Goal: Information Seeking & Learning: Learn about a topic

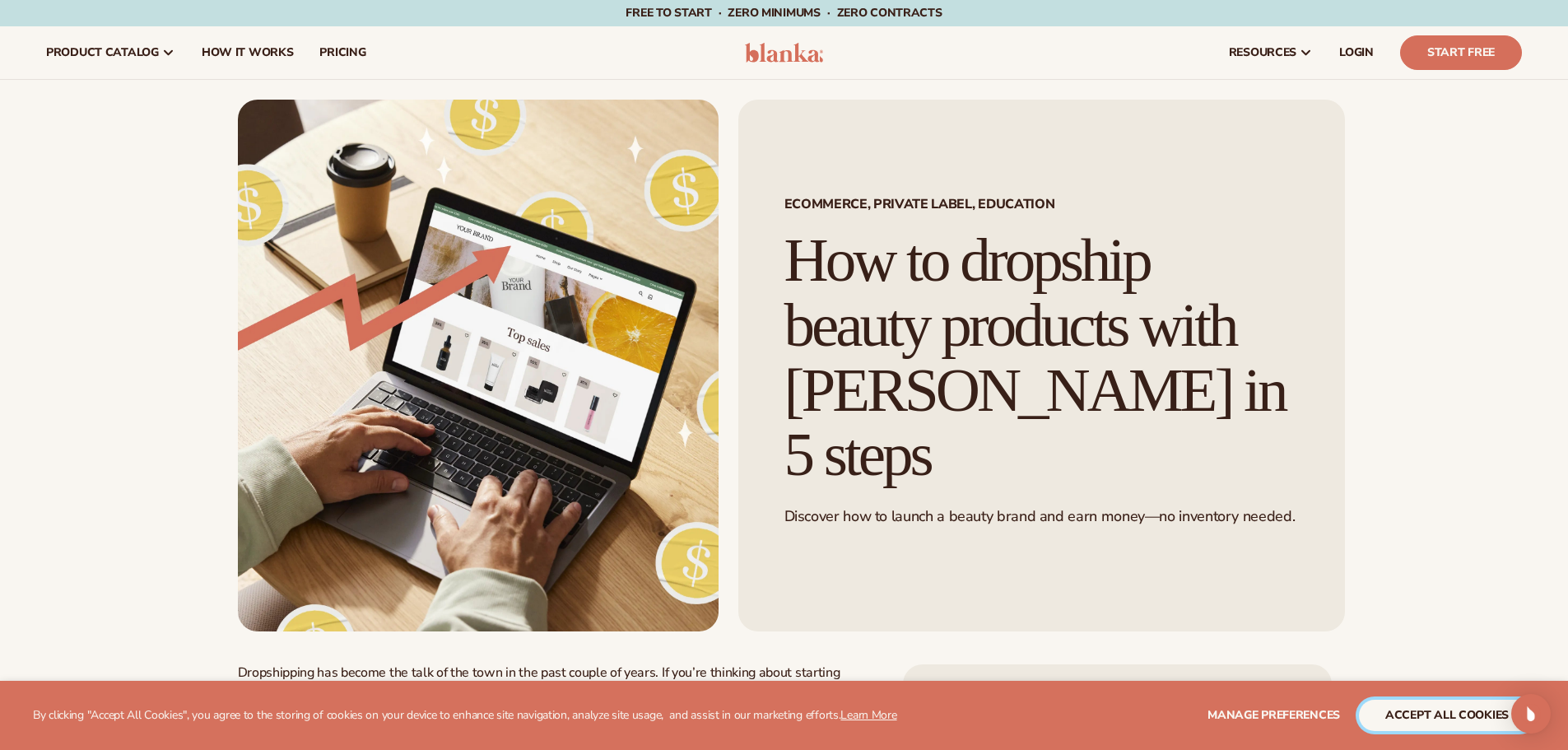
click at [1405, 717] on button "accept all cookies" at bounding box center [1447, 715] width 176 height 32
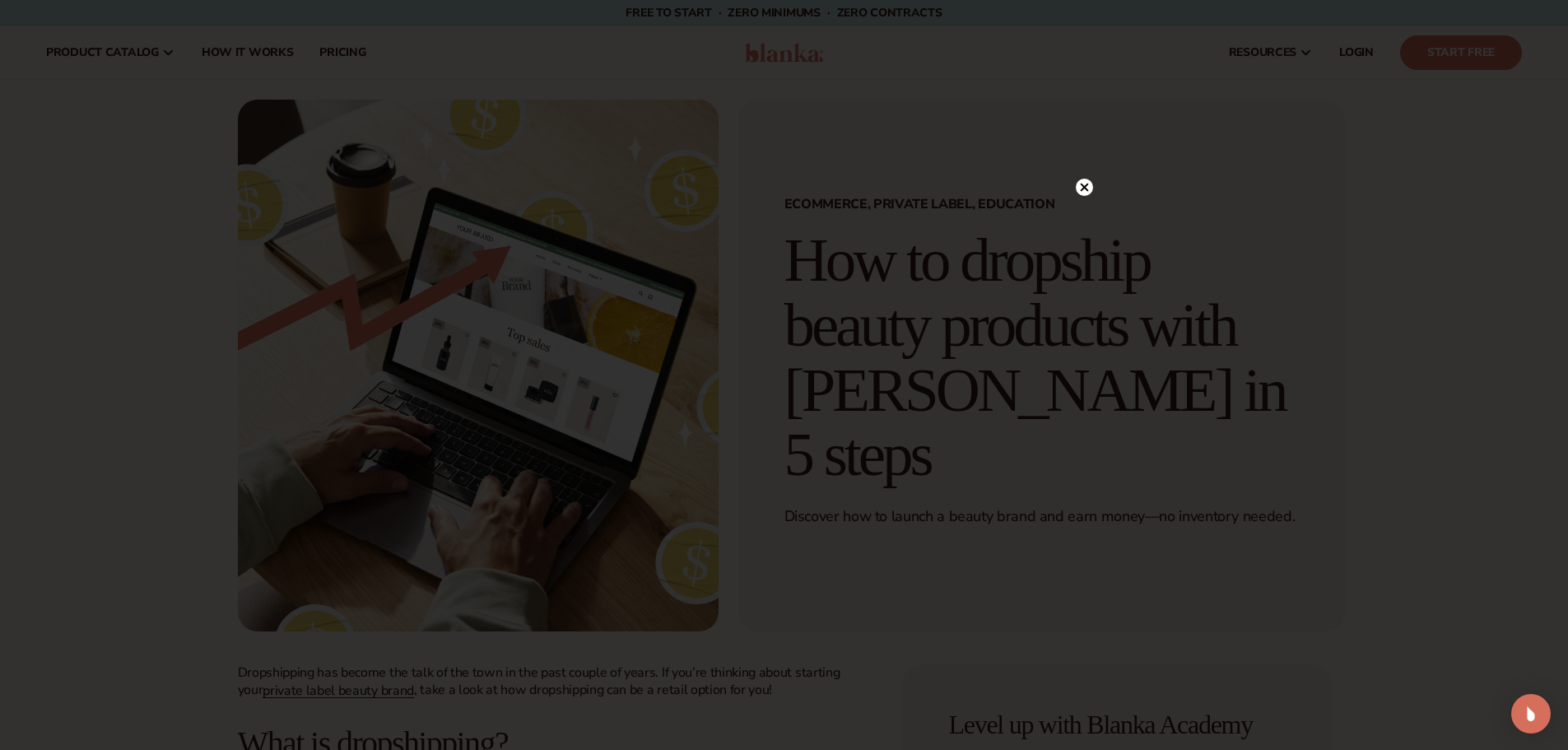
click at [1082, 190] on icon at bounding box center [1084, 187] width 8 height 8
